Goal: Information Seeking & Learning: Find specific fact

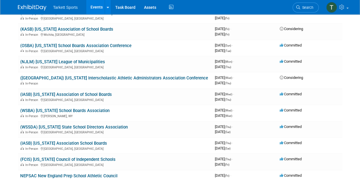
scroll to position [626, 0]
click at [80, 95] on link "(IASB) [US_STATE] Association of School Boards" at bounding box center [66, 94] width 92 height 5
click at [82, 44] on link "(OSBA) Ohio School Boards Association Conference" at bounding box center [75, 45] width 111 height 5
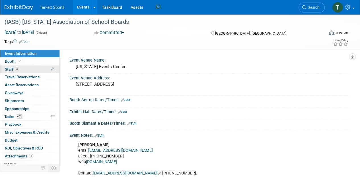
click at [7, 68] on span "Staff 4" at bounding box center [12, 69] width 14 height 5
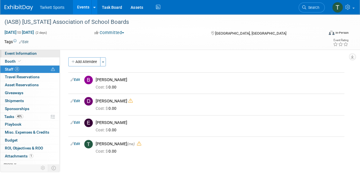
click at [28, 53] on span "Event Information" at bounding box center [21, 53] width 32 height 5
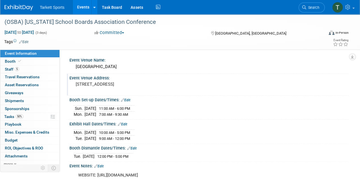
drag, startPoint x: 146, startPoint y: 84, endPoint x: 75, endPoint y: 84, distance: 70.5
click at [75, 84] on div "400 N High St, Columbus, OH 43215" at bounding box center [128, 86] width 108 height 13
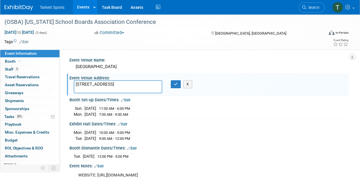
drag, startPoint x: 147, startPoint y: 85, endPoint x: 73, endPoint y: 82, distance: 74.0
click at [73, 82] on div "400 N High St, Columbus, OH 43215" at bounding box center [117, 86] width 97 height 13
